Goal: Transaction & Acquisition: Purchase product/service

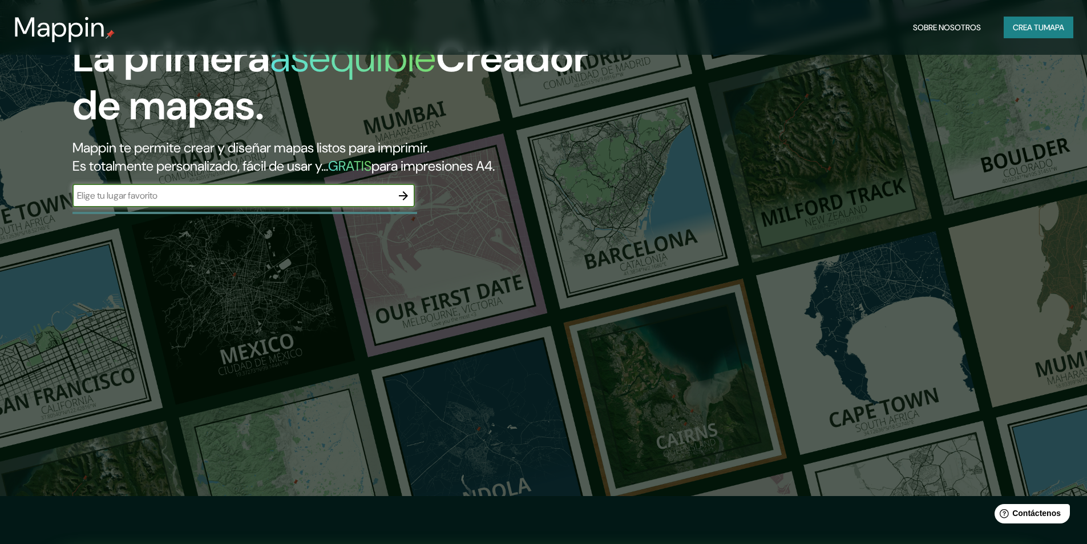
scroll to position [114, 0]
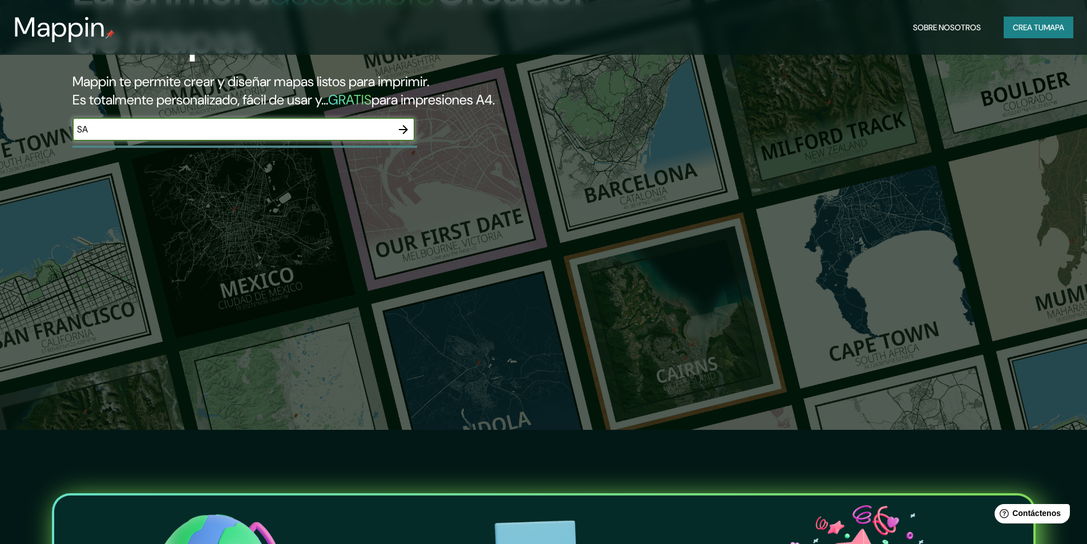
type input "S"
type input "[GEOGRAPHIC_DATA], [GEOGRAPHIC_DATA]"
click at [400, 130] on icon "button" at bounding box center [403, 129] width 9 height 9
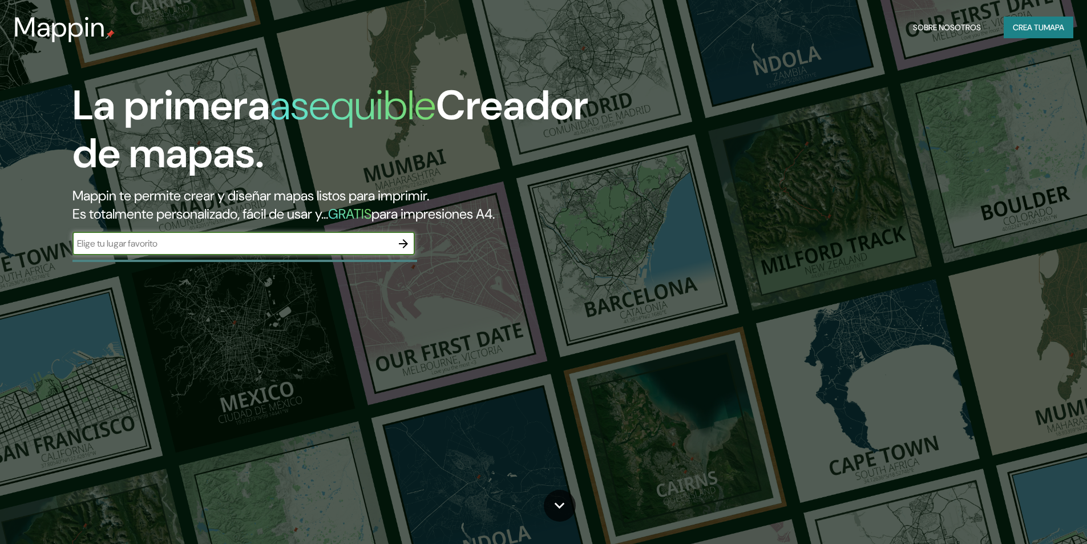
click at [167, 248] on input "text" at bounding box center [232, 243] width 320 height 13
click at [140, 241] on input "text" at bounding box center [232, 243] width 320 height 13
type input "[GEOGRAPHIC_DATA], [GEOGRAPHIC_DATA]"
click at [402, 244] on icon "button" at bounding box center [403, 243] width 9 height 9
click at [164, 243] on input "text" at bounding box center [232, 243] width 320 height 13
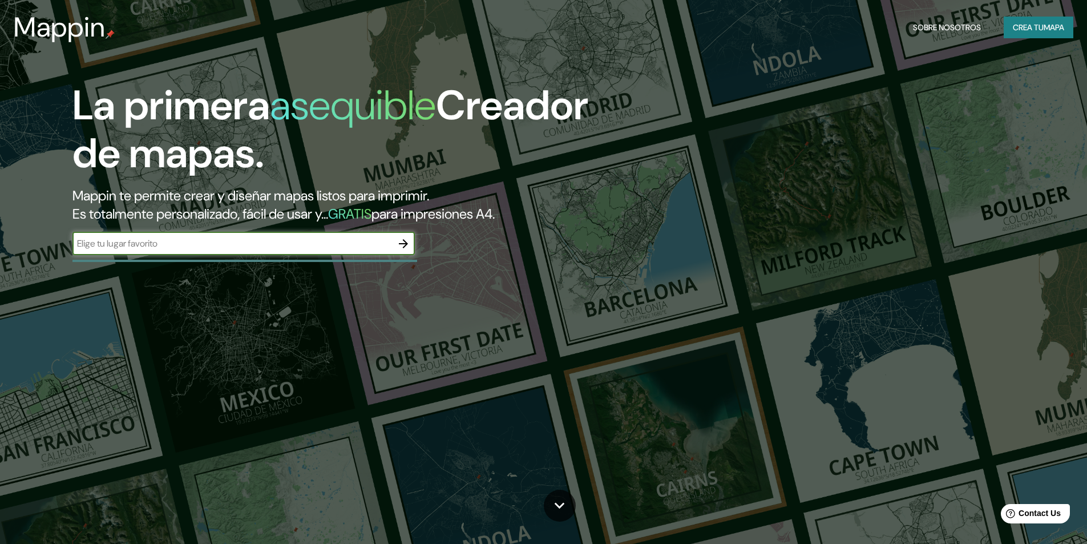
type input "[GEOGRAPHIC_DATA], [GEOGRAPHIC_DATA]"
click at [402, 242] on icon "button" at bounding box center [404, 244] width 14 height 14
